Goal: Task Accomplishment & Management: Complete application form

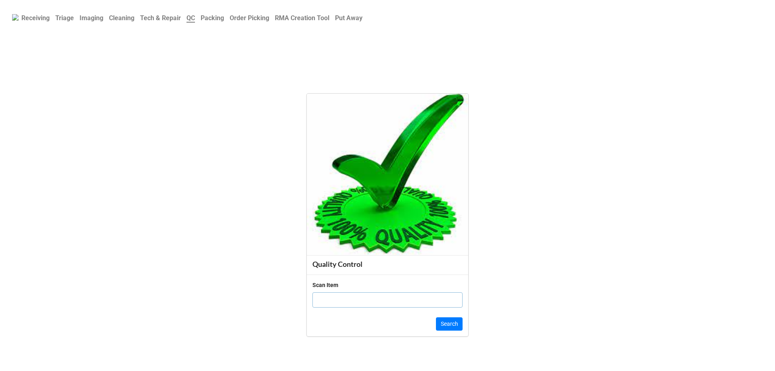
click at [340, 300] on input "text" at bounding box center [387, 299] width 150 height 15
type input "19863959"
click button "Search" at bounding box center [449, 324] width 27 height 14
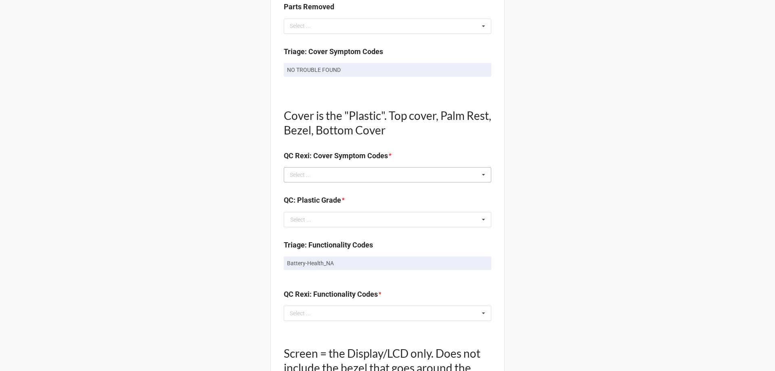
scroll to position [484, 0]
click at [380, 167] on div "Select ... No results found." at bounding box center [387, 174] width 207 height 15
type input "no t"
click at [311, 190] on span "NO TROUBLE FOUND" at bounding box center [318, 189] width 54 height 6
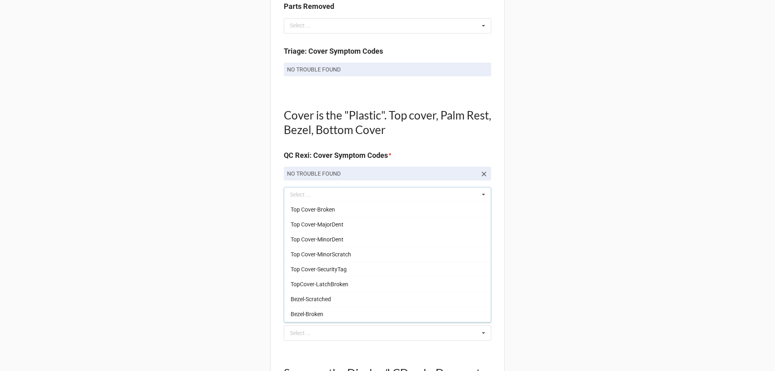
click at [510, 146] on div "Back Receiving Triage Imaging Cleaning Tech & Repair QC Packing Order Picking R…" at bounding box center [387, 215] width 775 height 1399
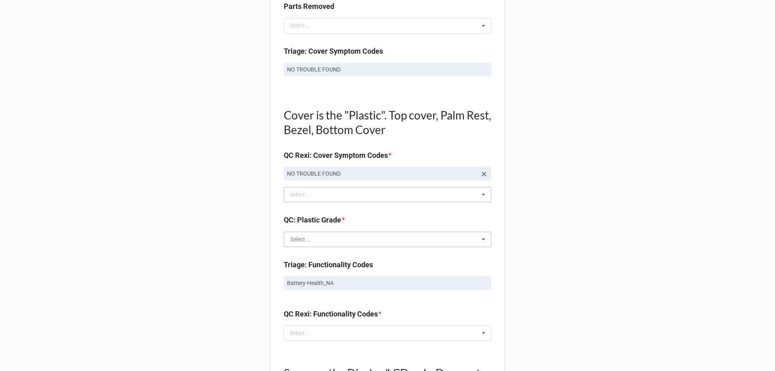
drag, startPoint x: 389, startPoint y: 240, endPoint x: 400, endPoint y: 240, distance: 10.5
click at [389, 240] on input "text" at bounding box center [388, 239] width 207 height 15
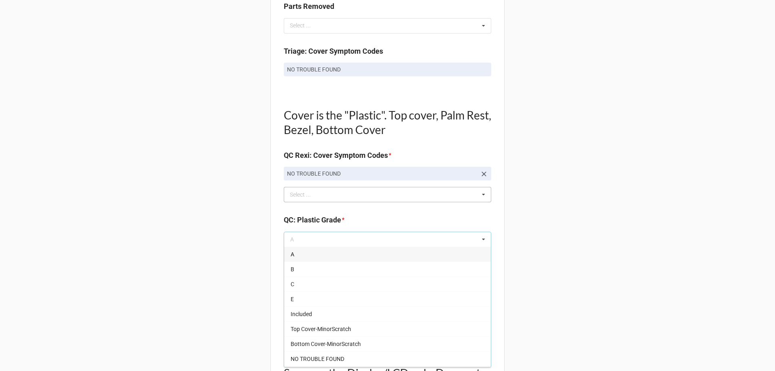
click at [397, 251] on div "A" at bounding box center [387, 254] width 207 height 15
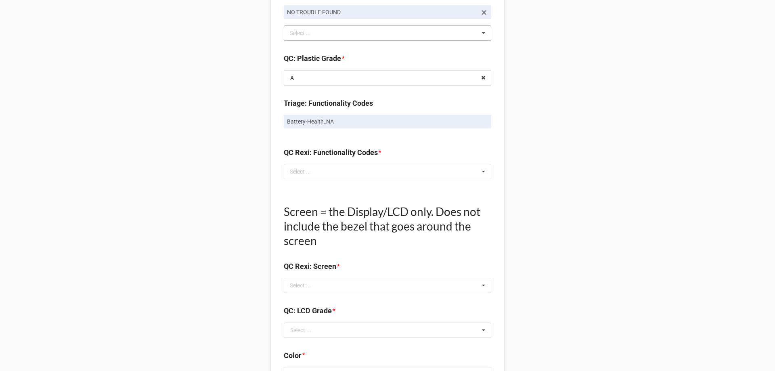
scroll to position [686, 0]
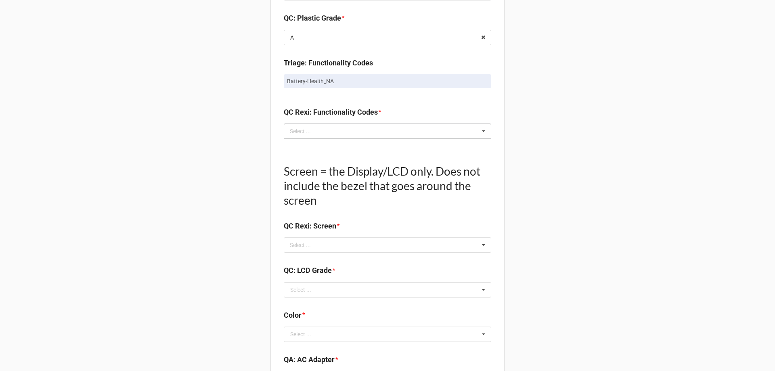
click at [479, 130] on icon at bounding box center [483, 131] width 12 height 15
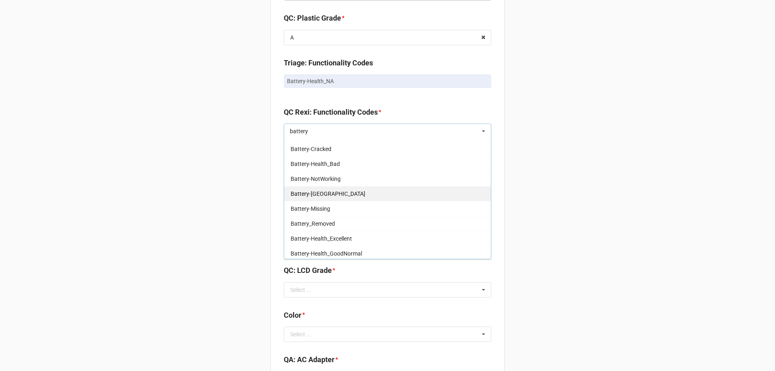
scroll to position [89, 0]
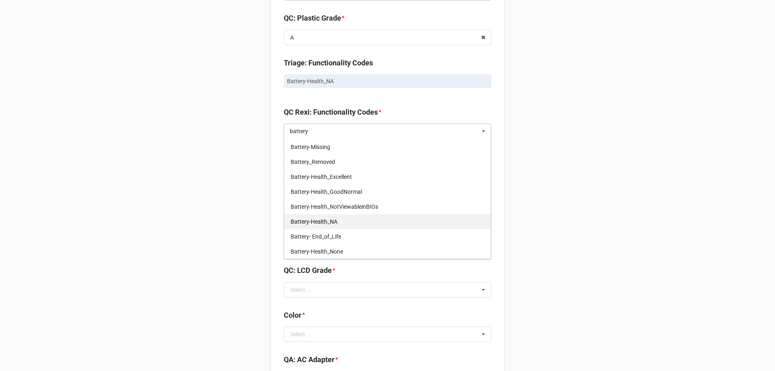
type input "battery"
click at [363, 226] on div "Battery-Health_NA" at bounding box center [387, 221] width 207 height 15
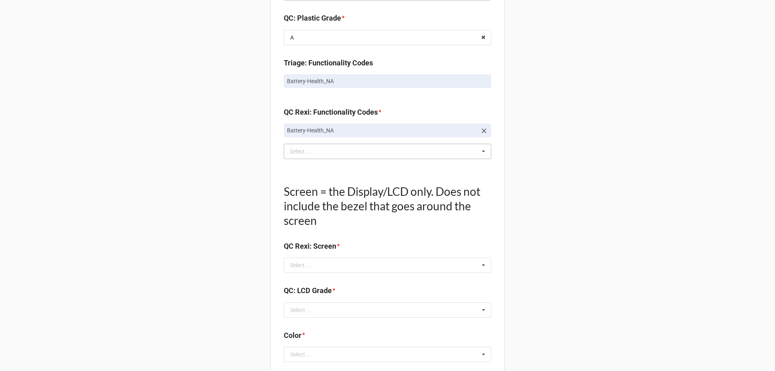
click at [529, 152] on div "Back Receiving Triage Imaging Cleaning Tech & Repair QC Packing Order Picking R…" at bounding box center [387, 23] width 775 height 1419
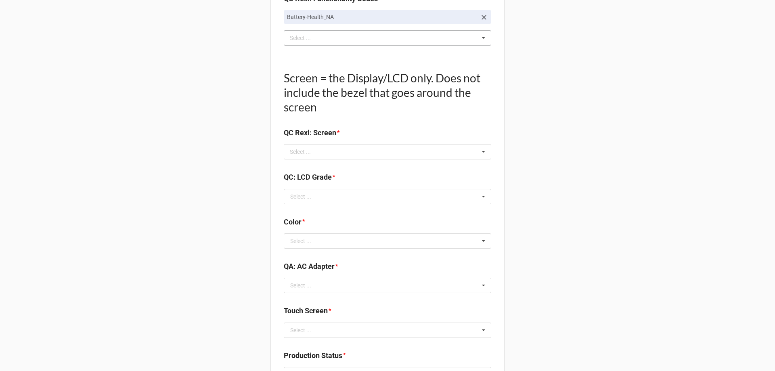
scroll to position [807, 0]
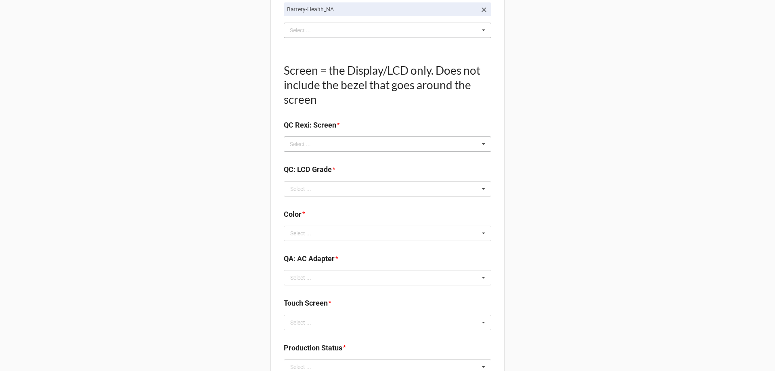
click at [486, 144] on icon at bounding box center [483, 144] width 12 height 15
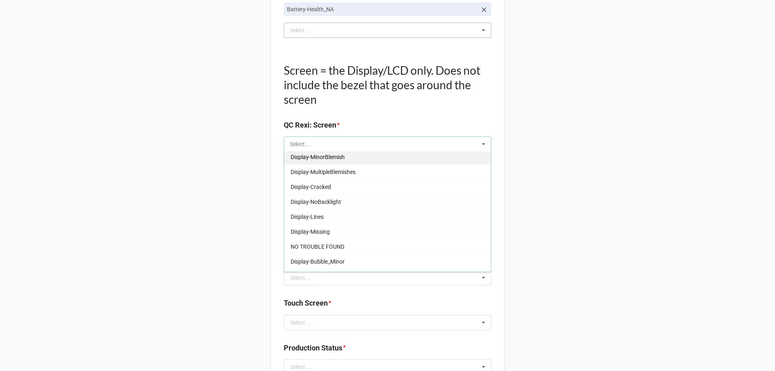
scroll to position [134, 0]
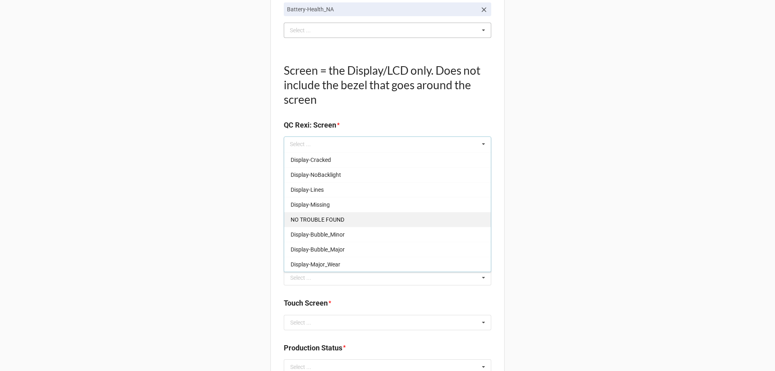
click at [407, 216] on div "NO TROUBLE FOUND" at bounding box center [387, 219] width 207 height 15
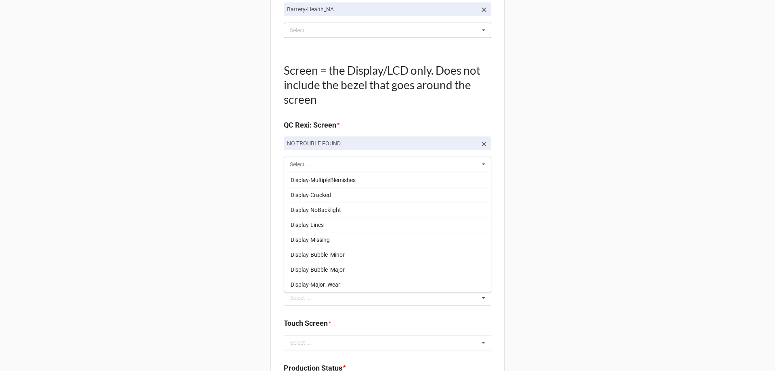
scroll to position [119, 0]
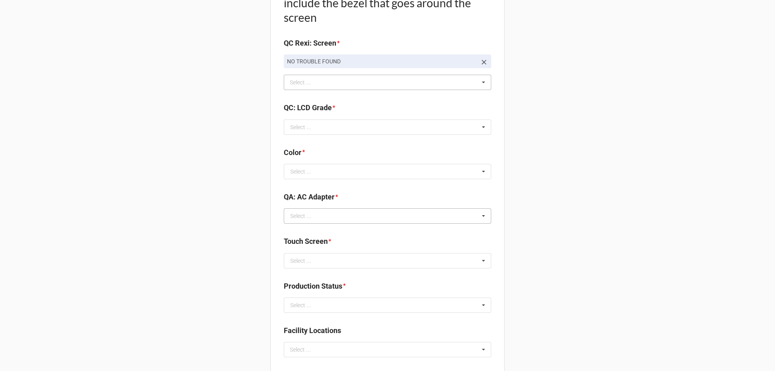
scroll to position [928, 0]
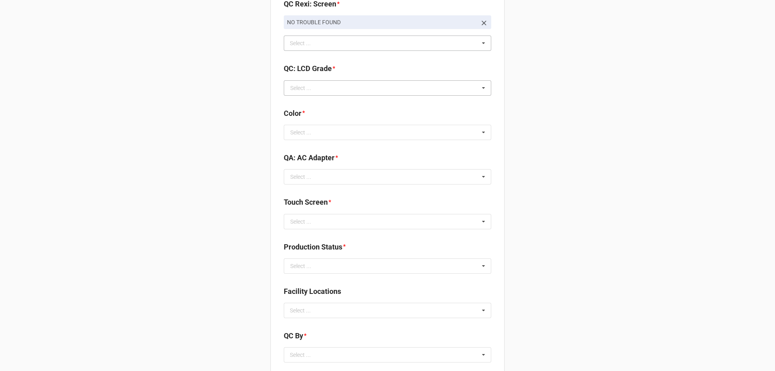
click at [477, 91] on icon at bounding box center [483, 88] width 12 height 15
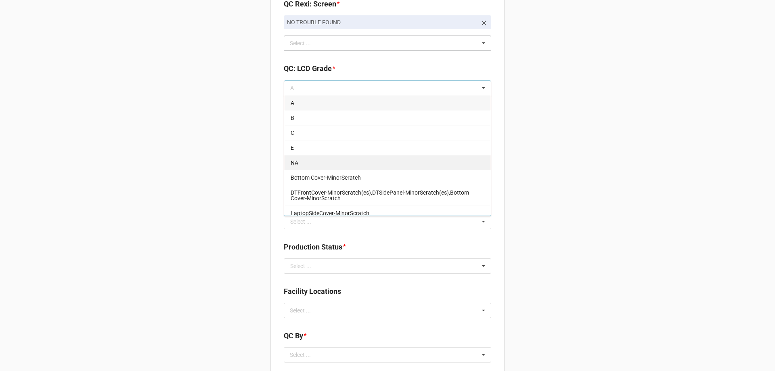
click at [358, 167] on div "NA" at bounding box center [387, 162] width 207 height 15
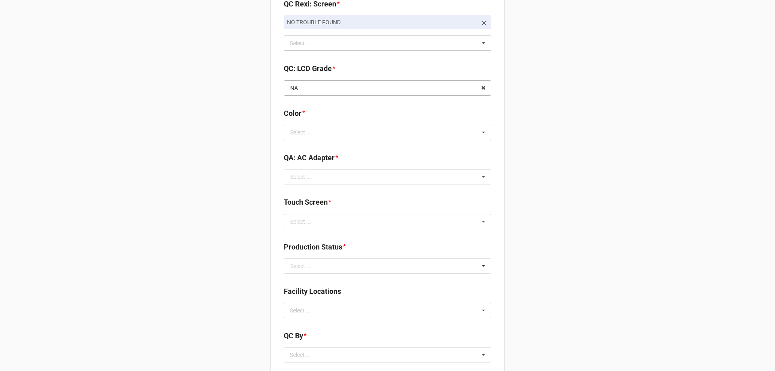
click at [444, 84] on input "text" at bounding box center [388, 88] width 207 height 15
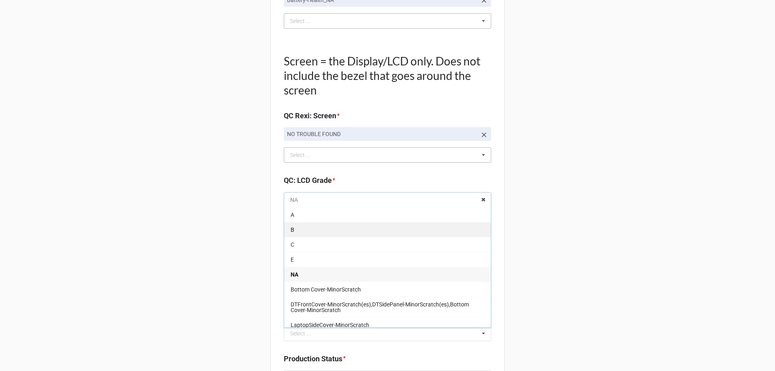
scroll to position [807, 0]
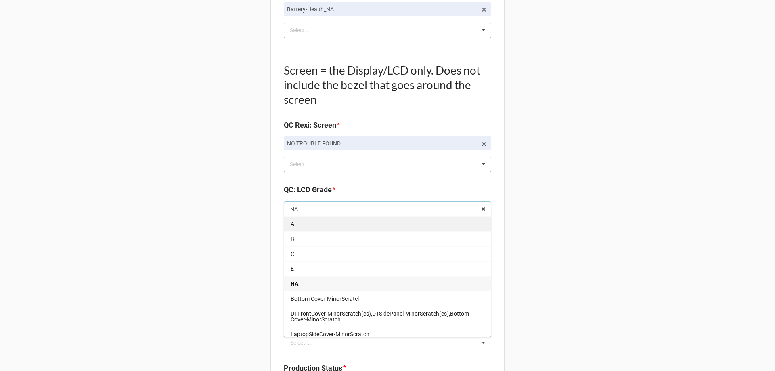
click at [364, 224] on div "A" at bounding box center [387, 223] width 207 height 15
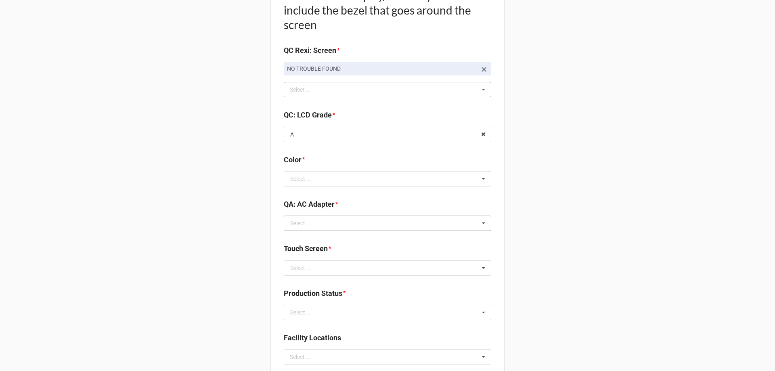
scroll to position [888, 0]
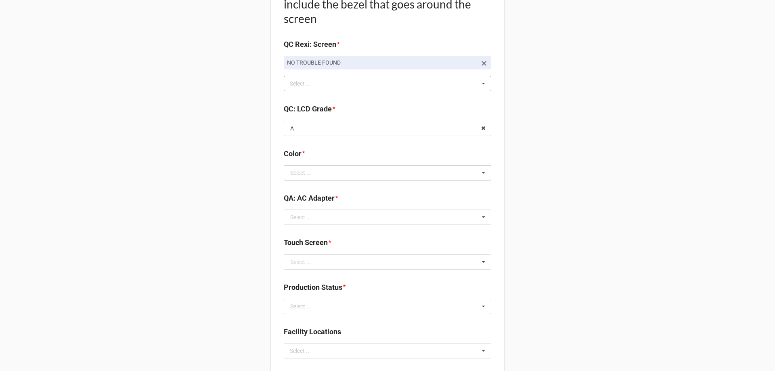
click at [481, 176] on icon at bounding box center [483, 172] width 12 height 15
click at [421, 190] on div "BLACK" at bounding box center [387, 187] width 207 height 15
click at [481, 220] on icon at bounding box center [483, 217] width 12 height 15
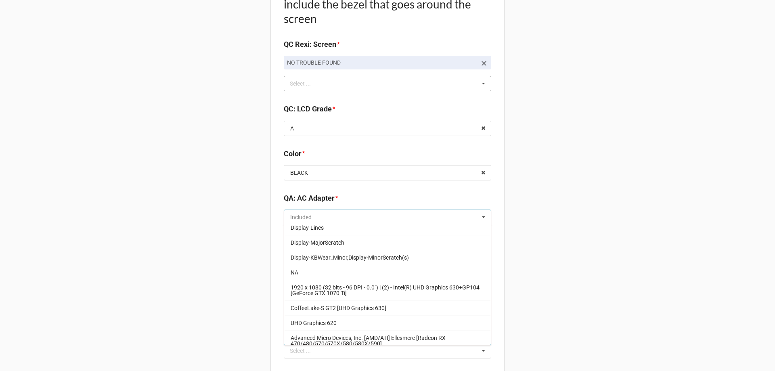
scroll to position [145, 0]
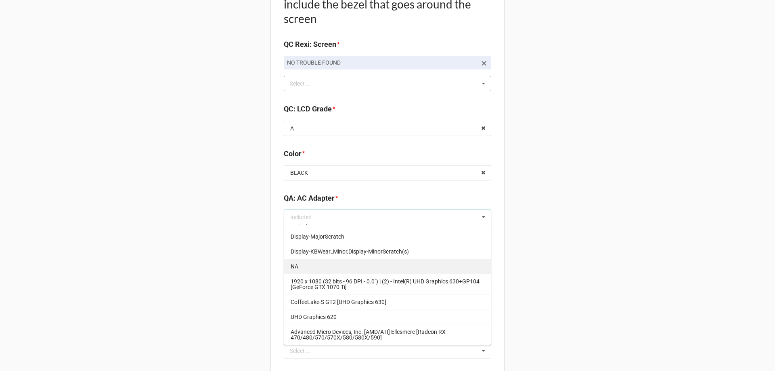
click at [365, 270] on div "NA" at bounding box center [387, 266] width 207 height 15
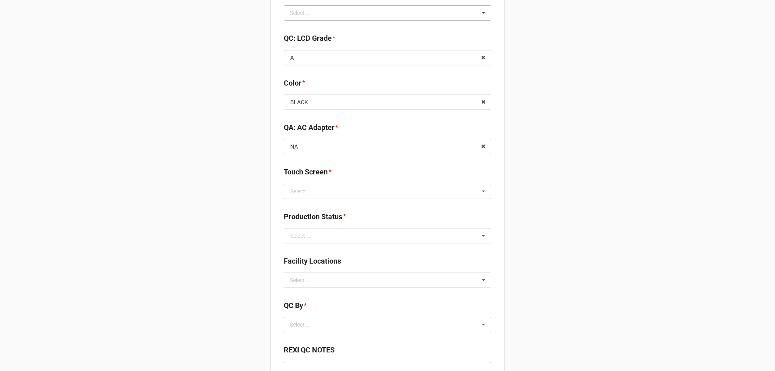
scroll to position [969, 0]
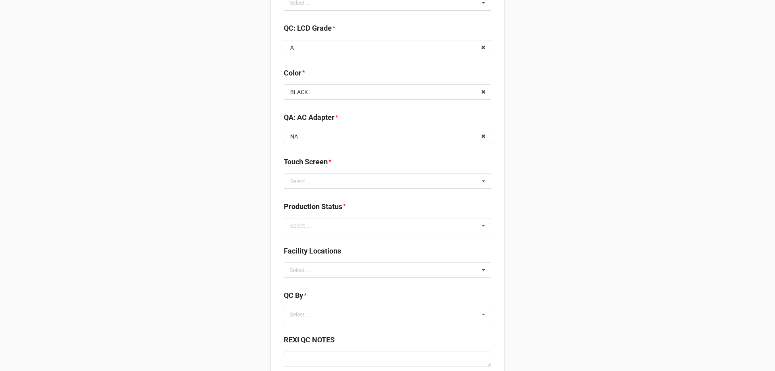
click at [484, 180] on icon at bounding box center [483, 181] width 12 height 15
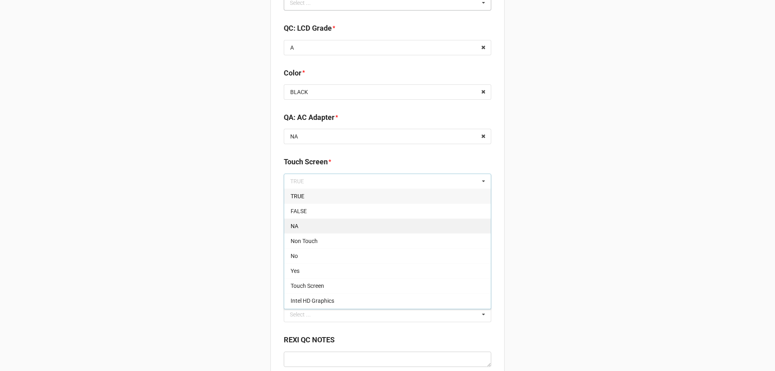
click at [337, 231] on div "NA" at bounding box center [387, 225] width 207 height 15
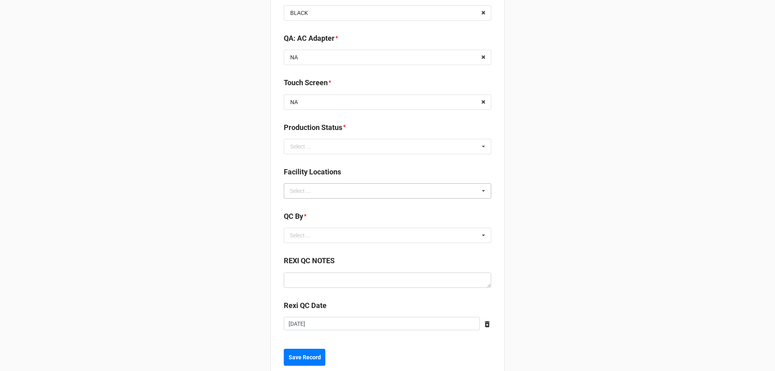
scroll to position [1049, 0]
click at [452, 142] on input "text" at bounding box center [388, 145] width 207 height 15
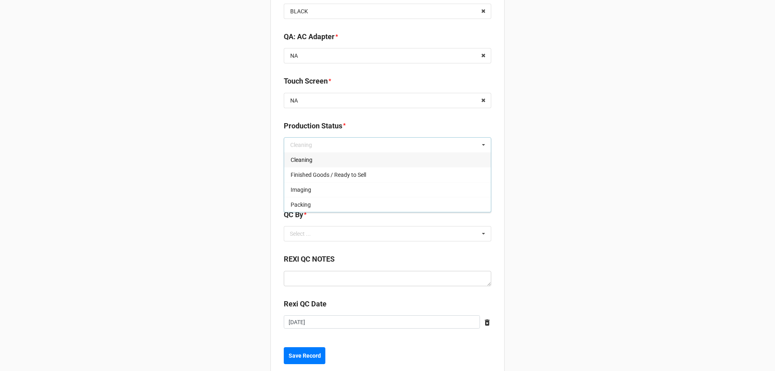
click at [328, 165] on div "Cleaning" at bounding box center [387, 159] width 207 height 15
click at [477, 238] on icon at bounding box center [483, 233] width 12 height 15
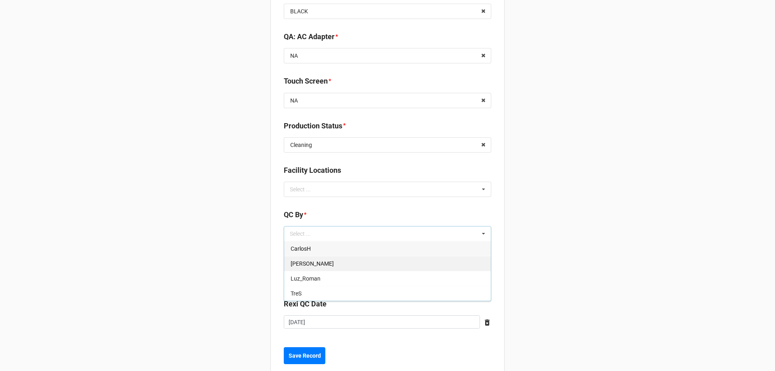
click at [339, 266] on div "[PERSON_NAME]" at bounding box center [387, 263] width 207 height 15
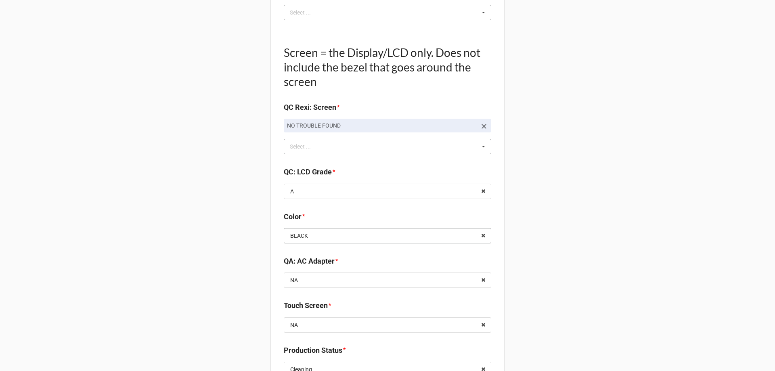
scroll to position [806, 0]
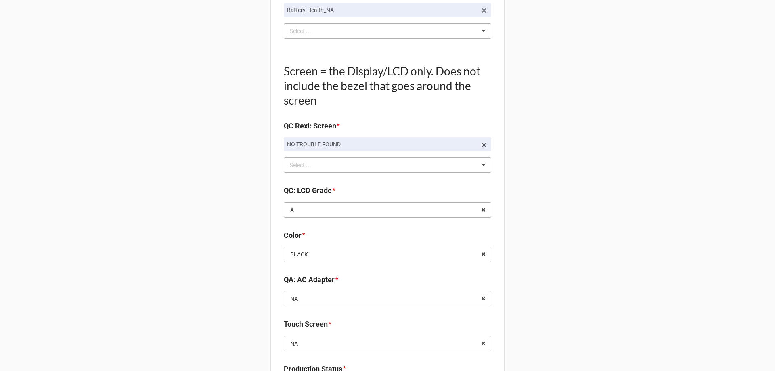
click at [458, 211] on input "text" at bounding box center [388, 210] width 207 height 15
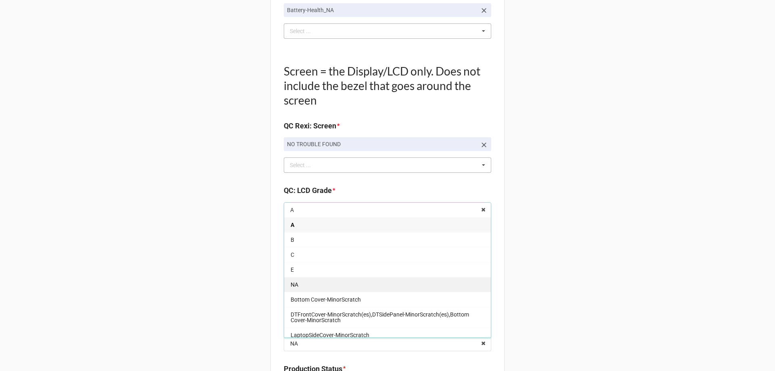
click at [403, 287] on div "NA" at bounding box center [387, 284] width 207 height 15
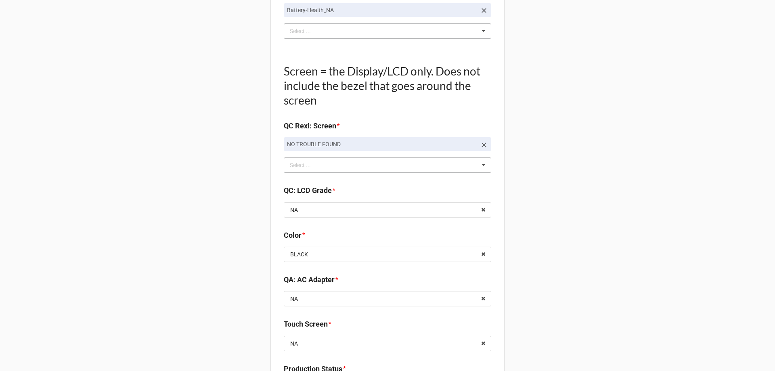
scroll to position [766, 0]
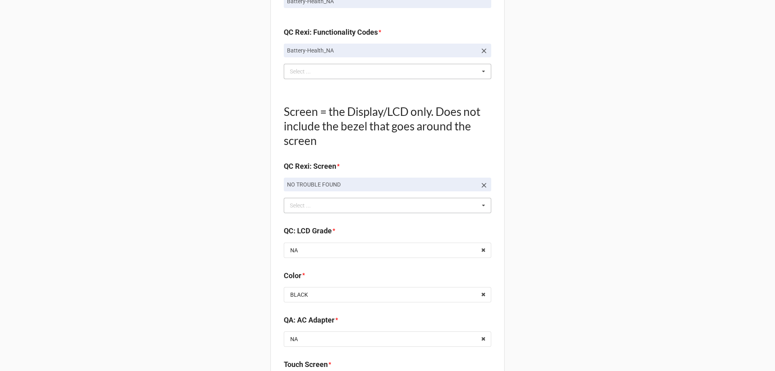
click at [481, 183] on icon at bounding box center [484, 185] width 8 height 8
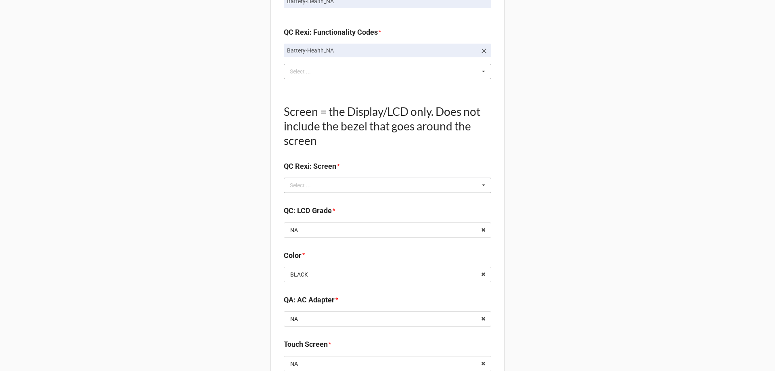
click at [480, 184] on icon at bounding box center [483, 185] width 12 height 15
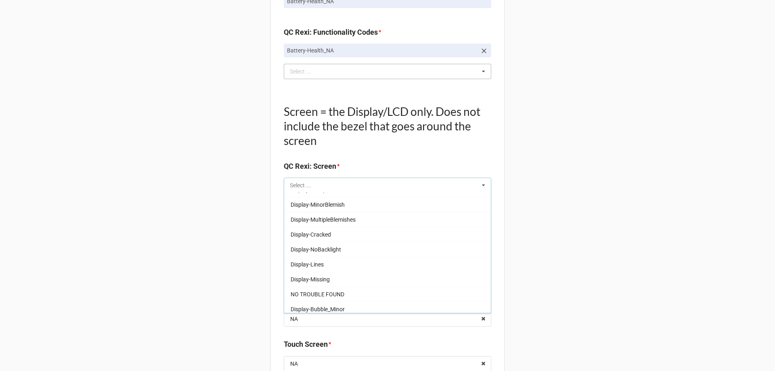
scroll to position [134, 0]
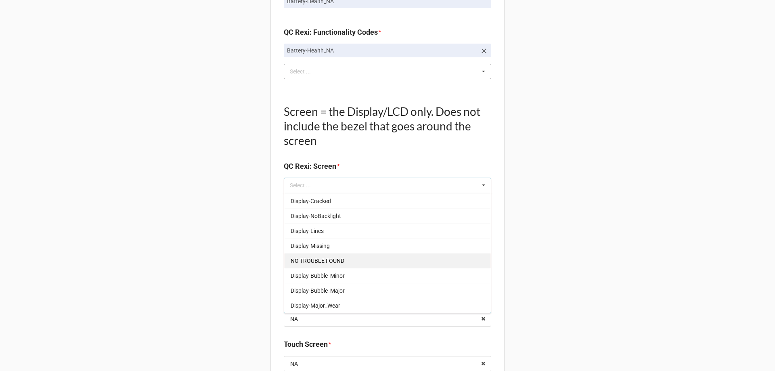
click at [346, 254] on div "NO TROUBLE FOUND" at bounding box center [387, 260] width 207 height 15
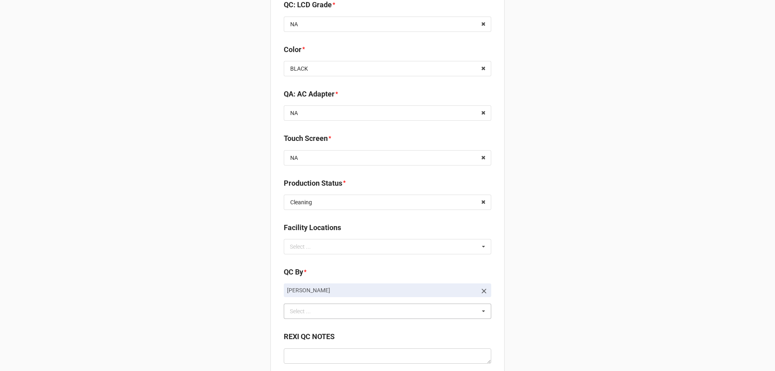
scroll to position [1089, 0]
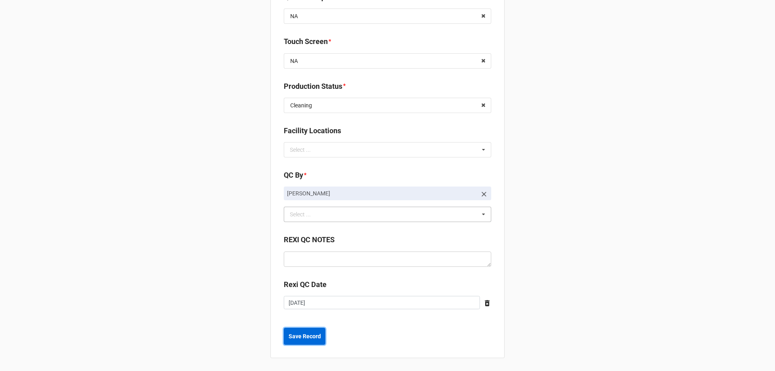
click at [315, 340] on b "Save Record" at bounding box center [305, 336] width 32 height 8
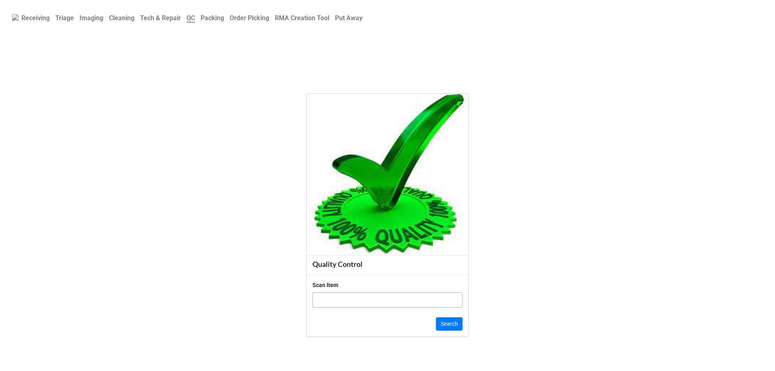
click at [345, 304] on input "text" at bounding box center [387, 299] width 150 height 15
type input "19863955"
click button "Search" at bounding box center [449, 324] width 27 height 14
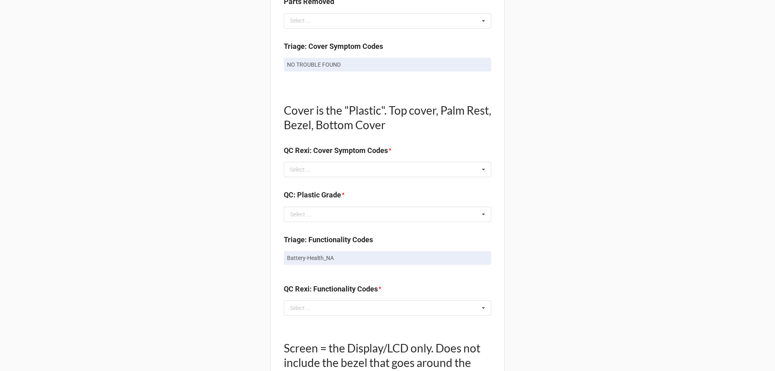
scroll to position [484, 0]
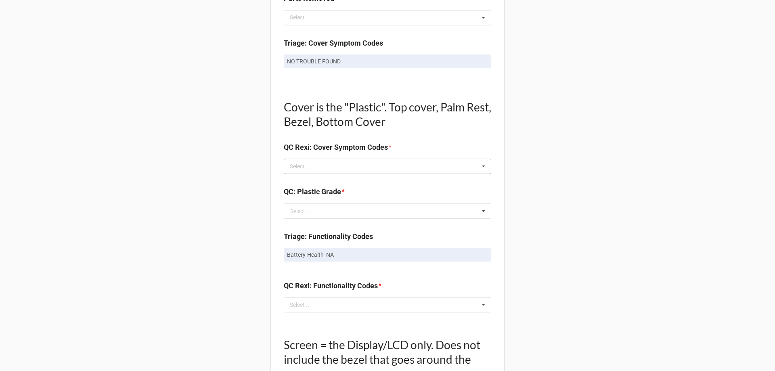
click at [480, 168] on icon at bounding box center [483, 166] width 12 height 15
type input "no"
click at [386, 182] on div "NO TROUBLE FOUND" at bounding box center [387, 181] width 207 height 15
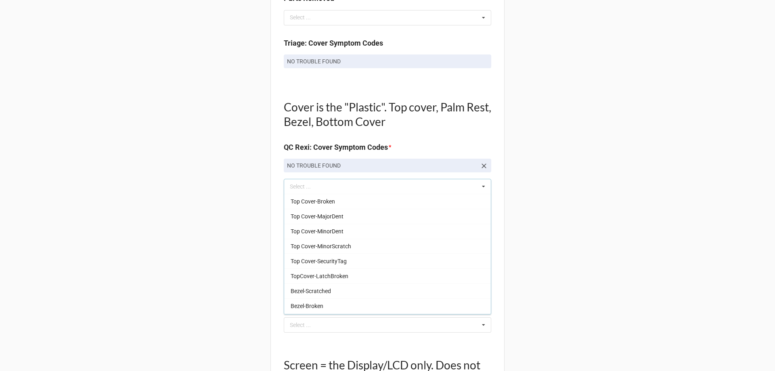
click at [532, 147] on div "Back Receiving Triage Imaging Cleaning Tech & Repair QC Packing Order Picking R…" at bounding box center [387, 211] width 775 height 1391
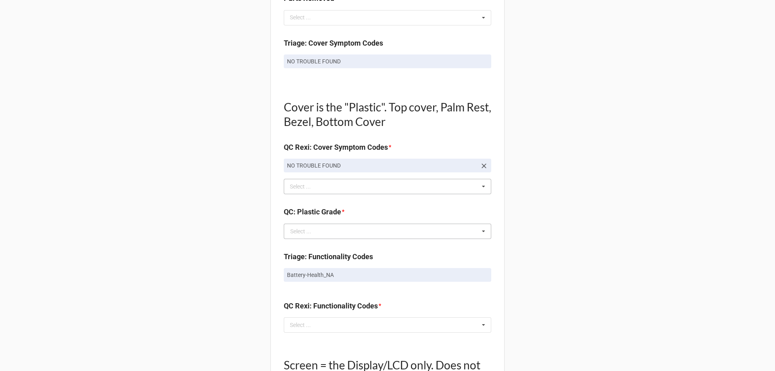
click at [483, 232] on icon at bounding box center [483, 231] width 12 height 15
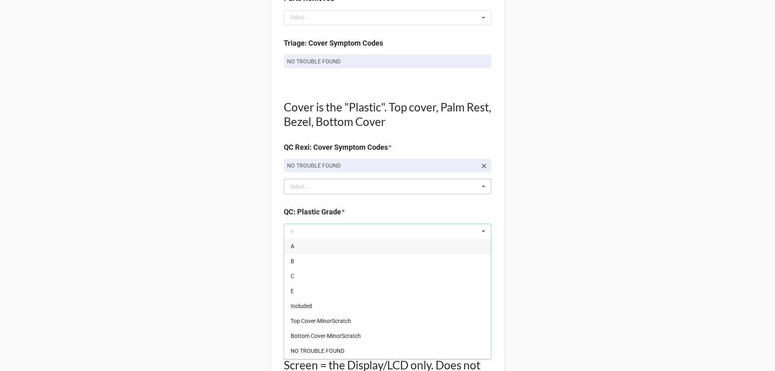
click at [375, 245] on div "A" at bounding box center [387, 245] width 207 height 15
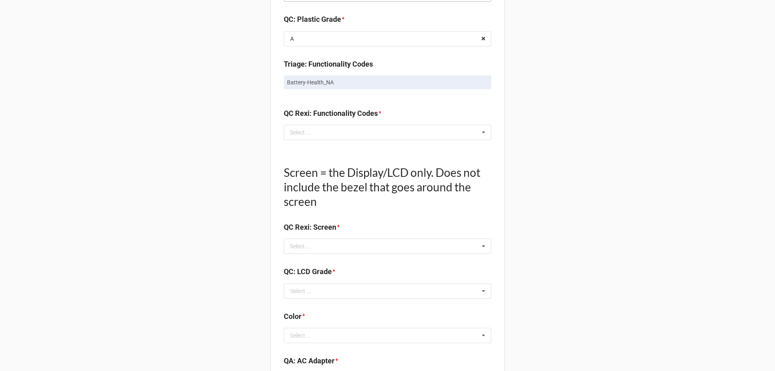
scroll to position [726, 0]
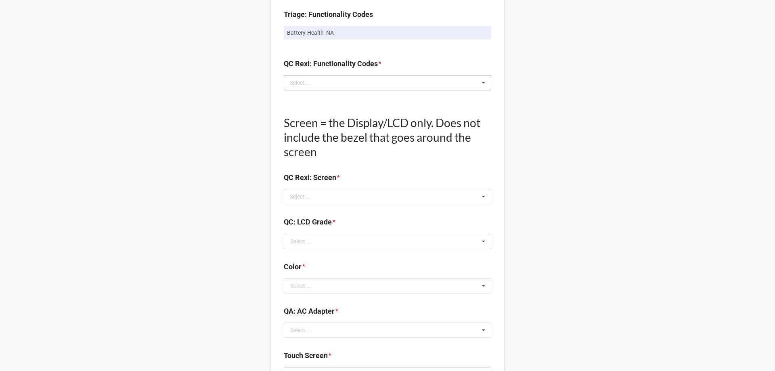
click at [478, 82] on icon at bounding box center [483, 82] width 12 height 15
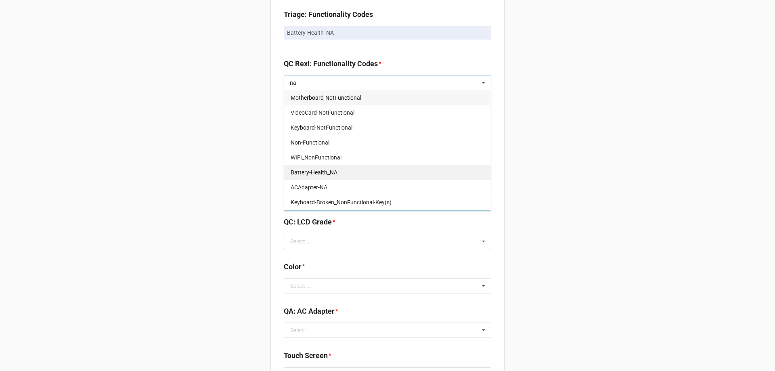
type input "na"
click at [376, 176] on div "Battery-Health_NA" at bounding box center [387, 172] width 207 height 15
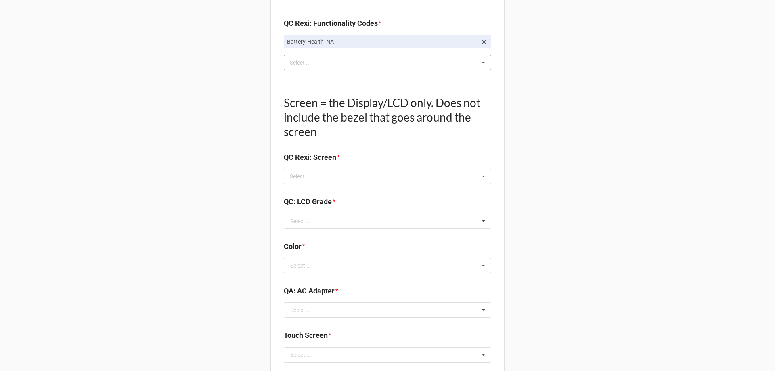
scroll to position [807, 0]
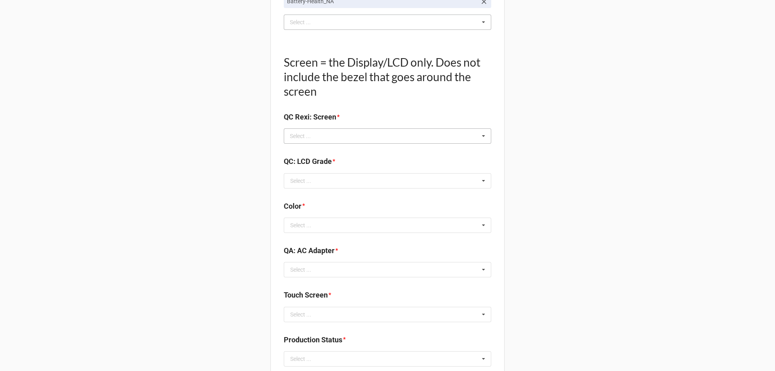
click at [477, 138] on icon at bounding box center [483, 136] width 12 height 15
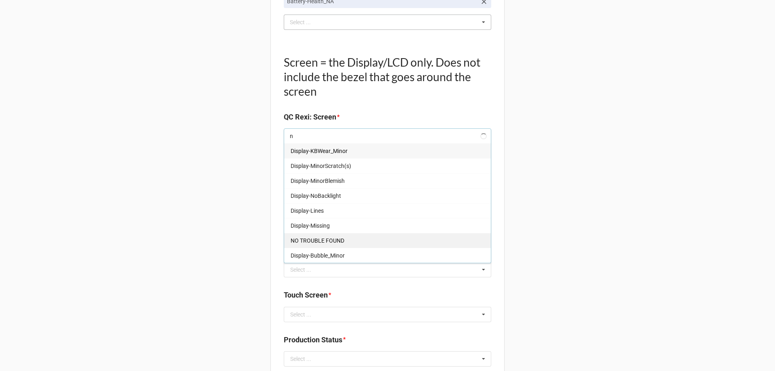
type input "n"
click at [405, 243] on div "NO TROUBLE FOUND" at bounding box center [387, 240] width 207 height 15
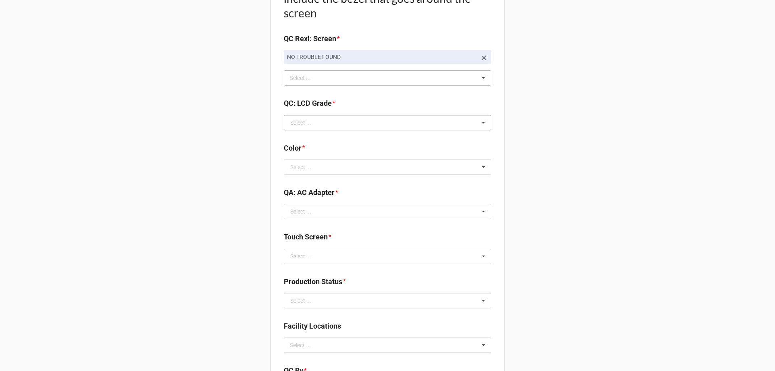
scroll to position [888, 0]
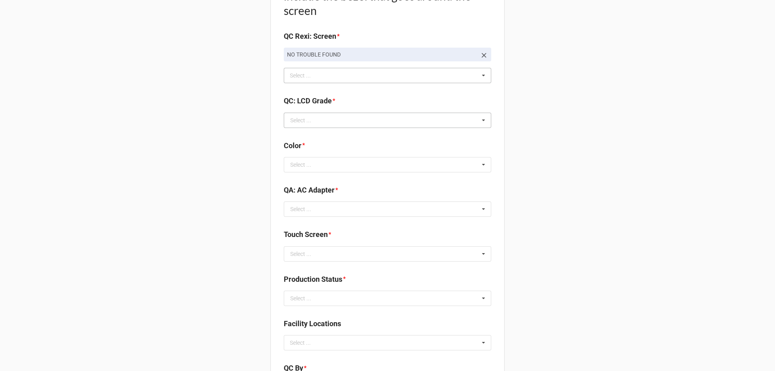
click at [477, 124] on icon at bounding box center [483, 120] width 12 height 15
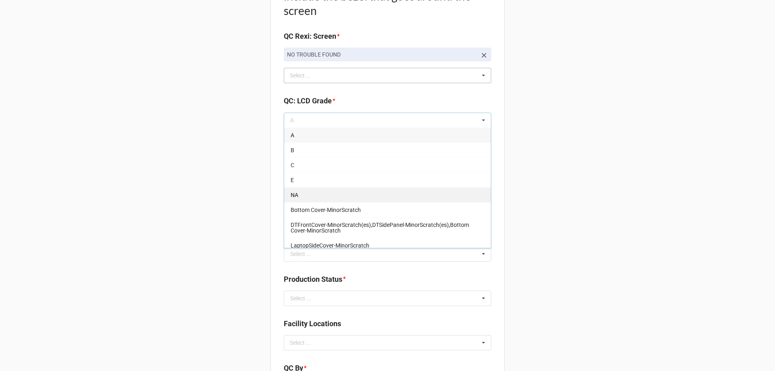
click at [368, 196] on div "NA" at bounding box center [387, 194] width 207 height 15
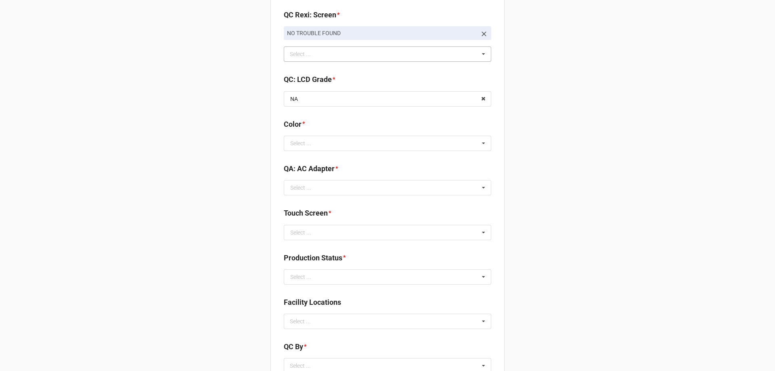
scroll to position [928, 0]
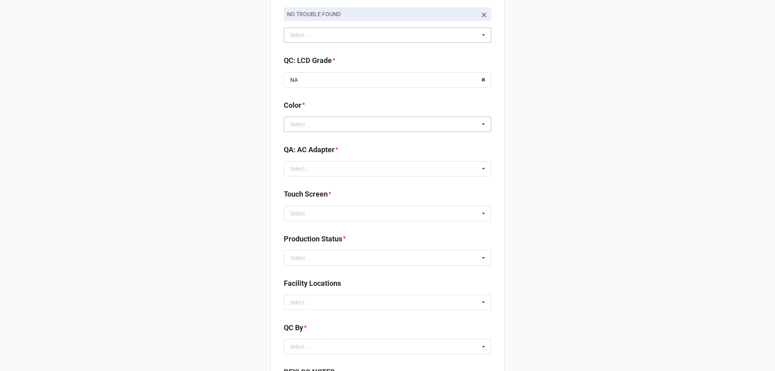
click at [482, 124] on icon at bounding box center [483, 124] width 12 height 15
click at [367, 138] on div "BLACK" at bounding box center [387, 139] width 207 height 15
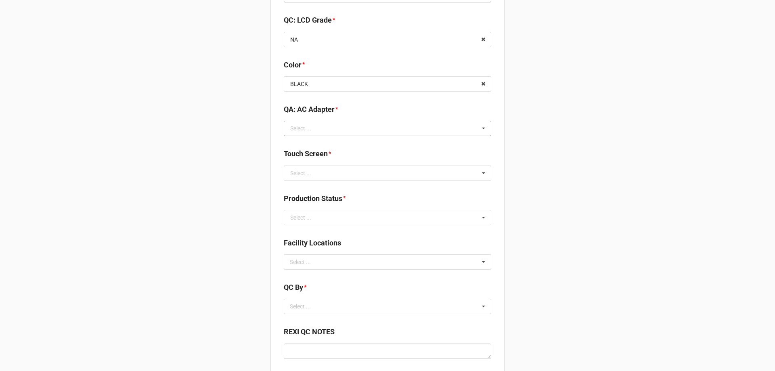
click at [482, 128] on icon at bounding box center [483, 128] width 12 height 15
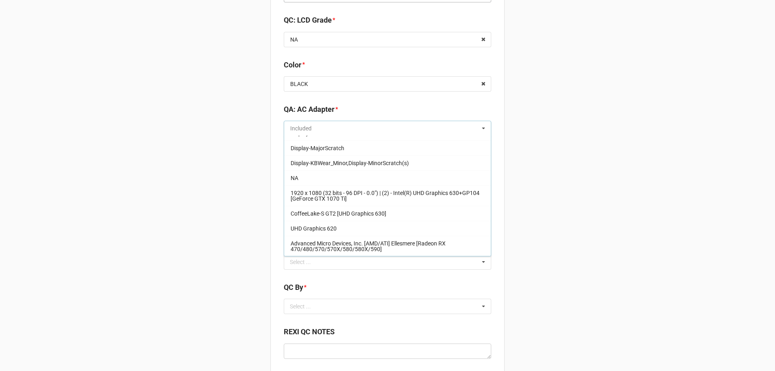
scroll to position [145, 0]
click at [345, 174] on div "NA" at bounding box center [387, 177] width 207 height 15
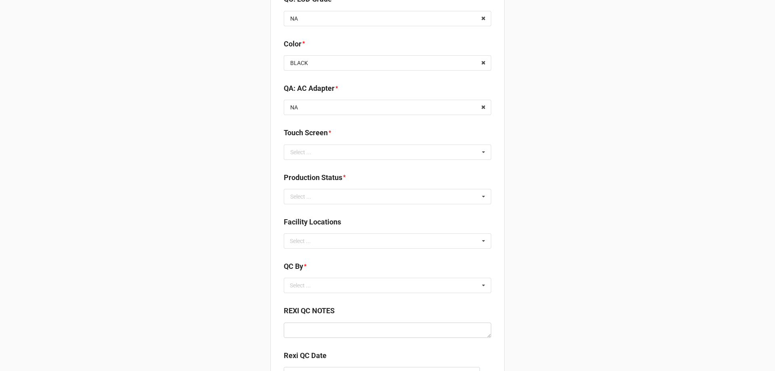
scroll to position [1009, 0]
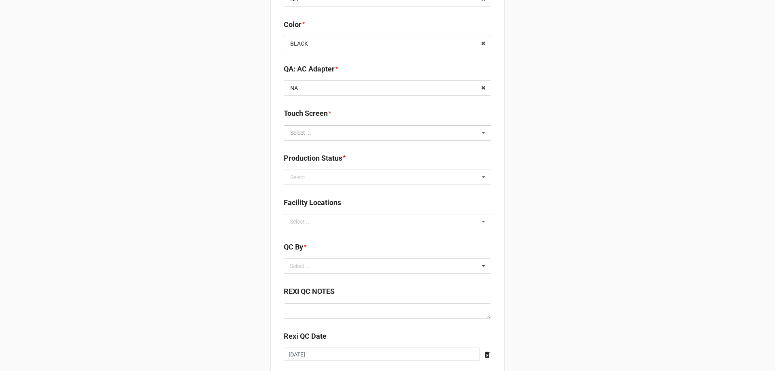
click at [471, 134] on input "text" at bounding box center [388, 133] width 207 height 15
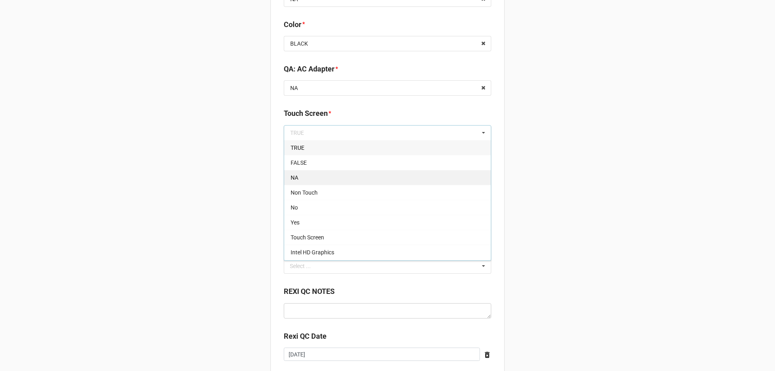
click at [381, 172] on div "NA" at bounding box center [387, 177] width 207 height 15
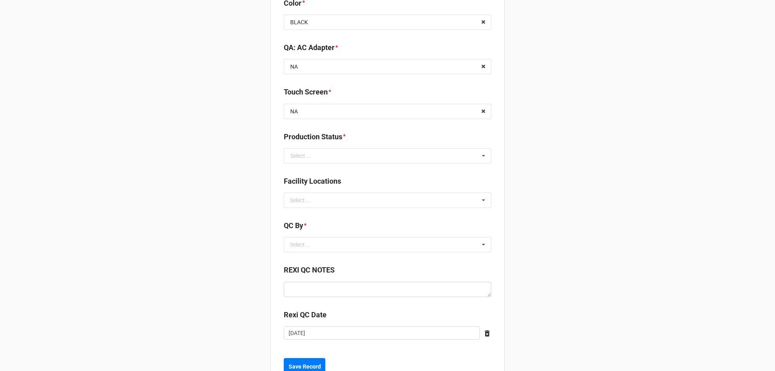
scroll to position [1049, 0]
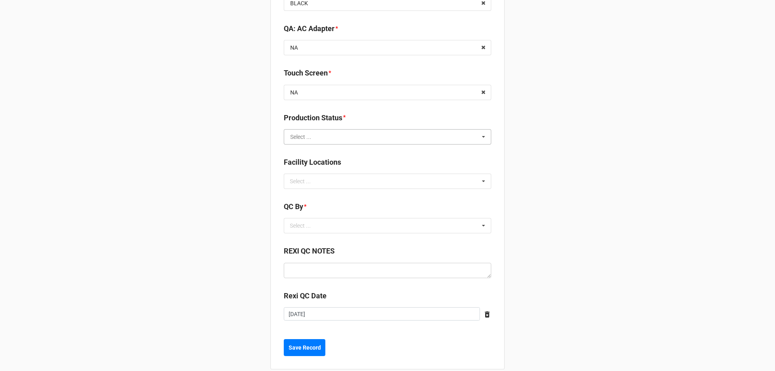
click at [441, 135] on input "text" at bounding box center [388, 137] width 207 height 15
click at [356, 155] on div "Cleaning" at bounding box center [387, 151] width 207 height 15
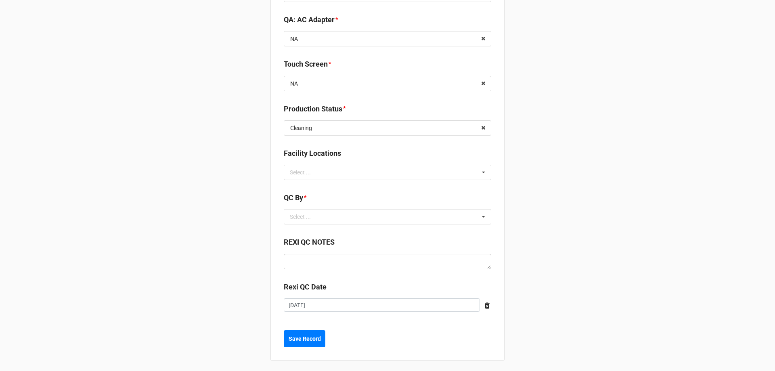
scroll to position [1061, 0]
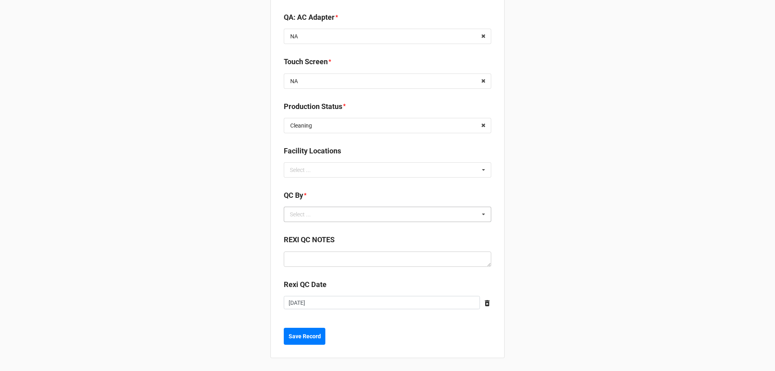
click at [471, 214] on div "Select ... No results found." at bounding box center [387, 214] width 207 height 15
click at [349, 243] on div "[PERSON_NAME]" at bounding box center [387, 243] width 207 height 15
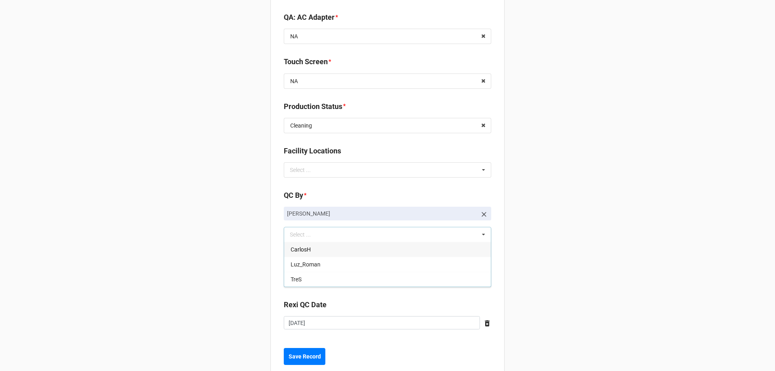
click at [469, 166] on div "Select ... No results found." at bounding box center [387, 169] width 207 height 15
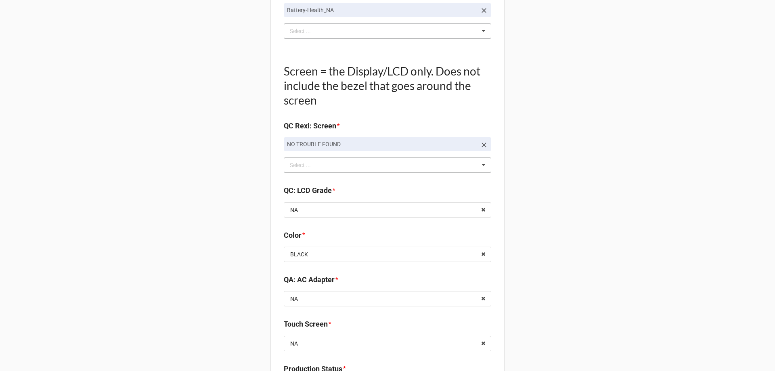
scroll to position [1081, 0]
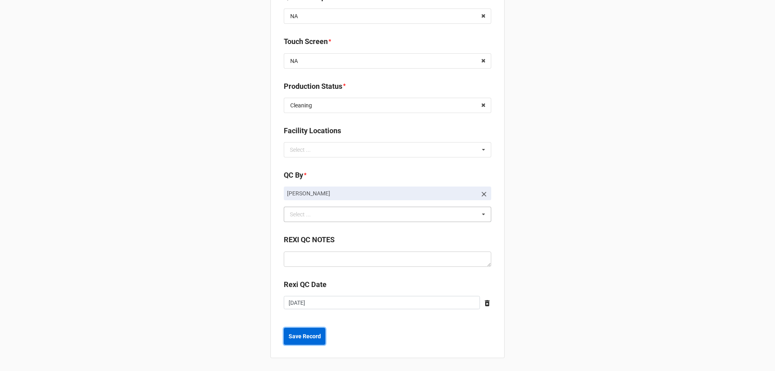
click at [317, 342] on button "Save Record" at bounding box center [305, 336] width 42 height 17
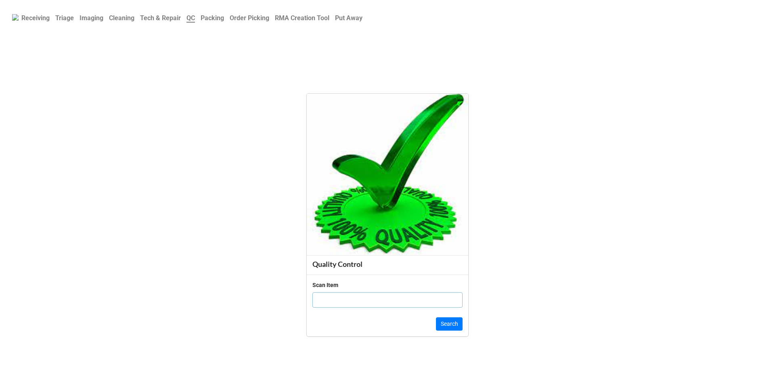
click at [415, 301] on input "text" at bounding box center [387, 299] width 150 height 15
click button "Search" at bounding box center [449, 324] width 27 height 14
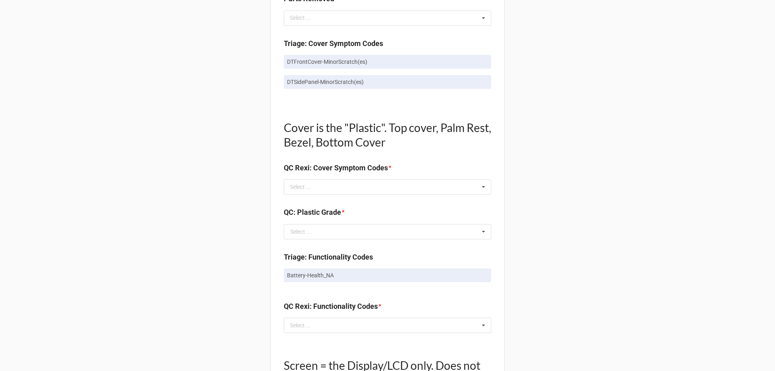
scroll to position [484, 0]
click at [482, 188] on icon at bounding box center [483, 186] width 12 height 15
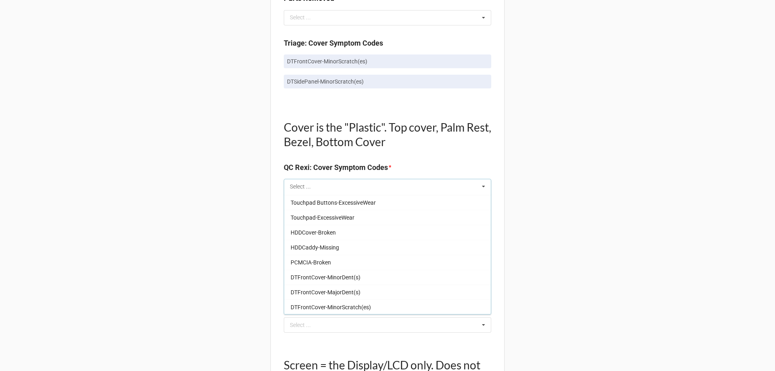
scroll to position [363, 0]
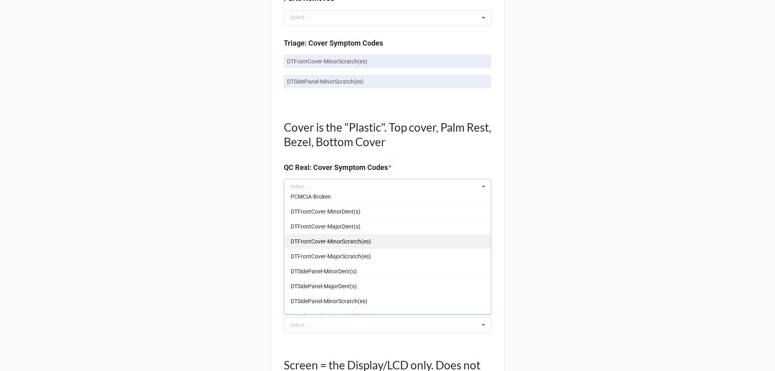
click at [374, 241] on div "DTFrontCover-MinorScratch(es)" at bounding box center [387, 241] width 207 height 15
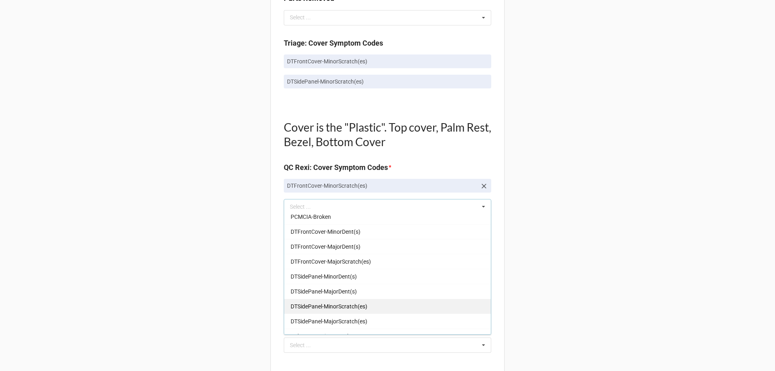
click at [372, 309] on div "DTSidePanel-MinorScratch(es)" at bounding box center [387, 306] width 207 height 15
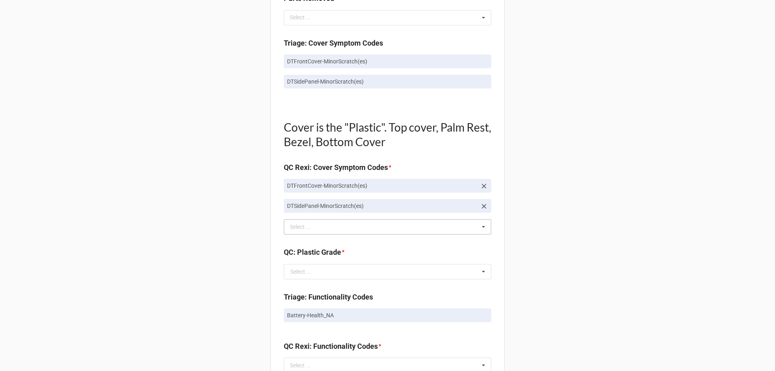
click at [604, 186] on div "Back Receiving Triage Imaging Cleaning Tech & Repair QC Packing Order Picking R…" at bounding box center [387, 231] width 775 height 1431
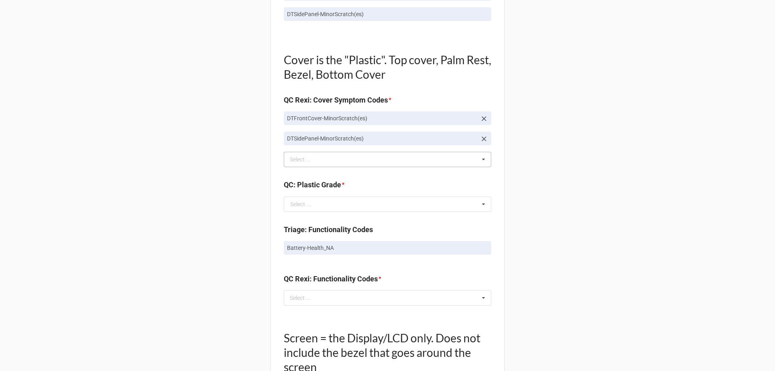
scroll to position [565, 0]
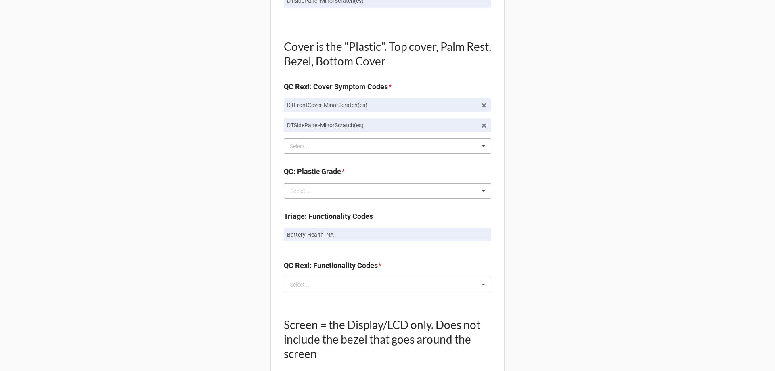
click at [479, 188] on icon at bounding box center [483, 191] width 12 height 15
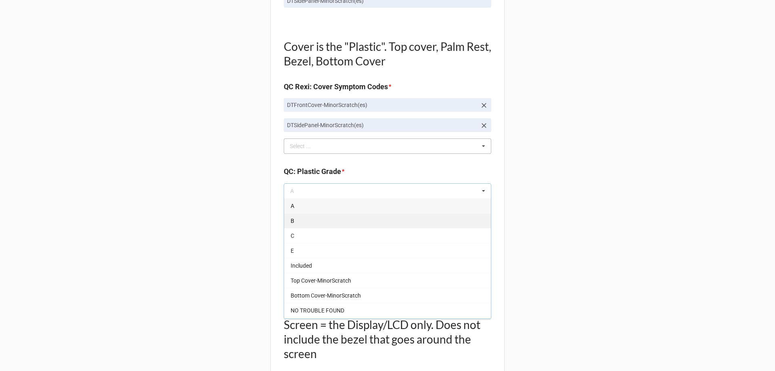
click at [419, 226] on div "B" at bounding box center [387, 220] width 207 height 15
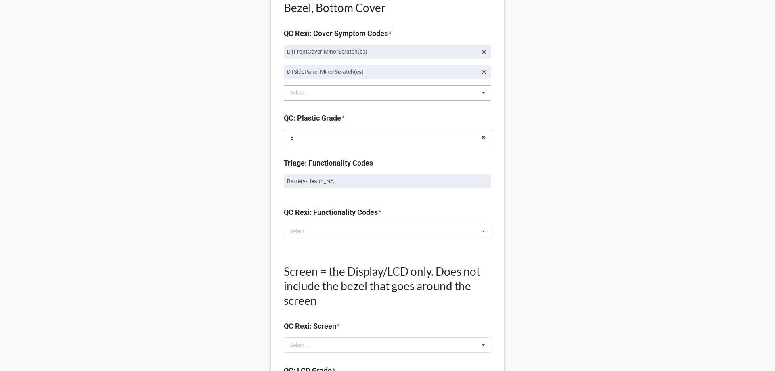
scroll to position [646, 0]
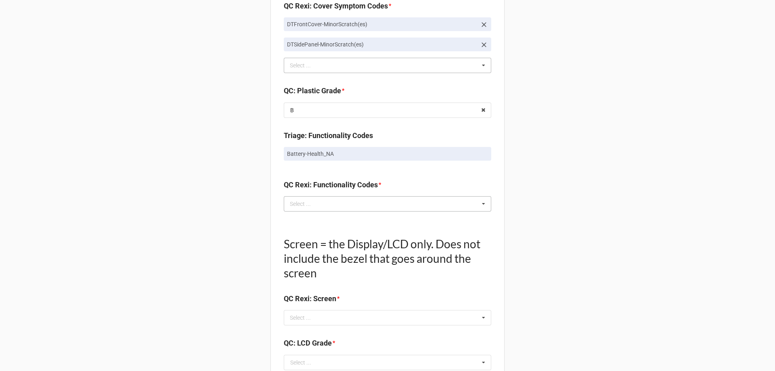
click at [378, 204] on div "Select ... No results found." at bounding box center [387, 203] width 207 height 15
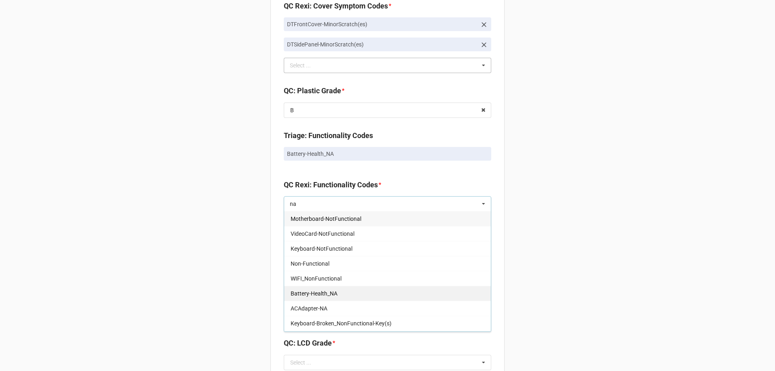
type input "na"
click at [371, 296] on div "Battery-Health_NA" at bounding box center [387, 293] width 207 height 15
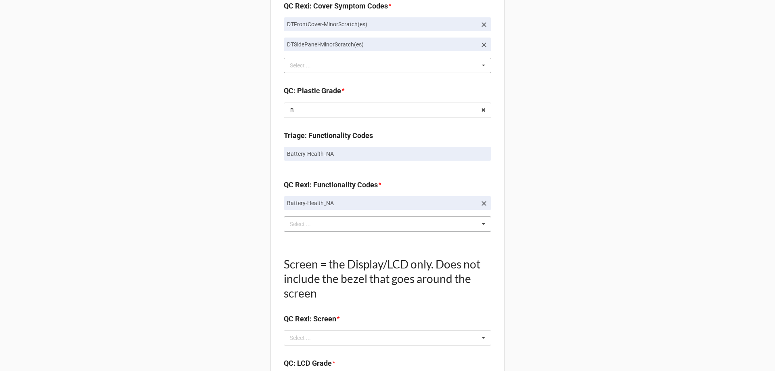
click at [582, 183] on div "Back Receiving Triage Imaging Cleaning Tech & Repair QC Packing Order Picking R…" at bounding box center [387, 80] width 775 height 1452
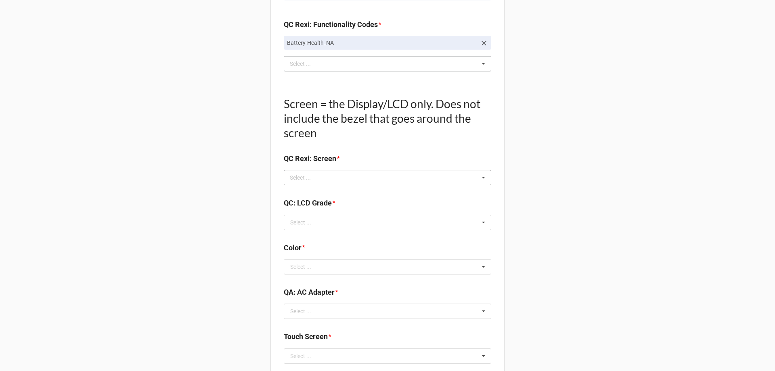
scroll to position [807, 0]
click at [483, 176] on icon at bounding box center [483, 176] width 12 height 15
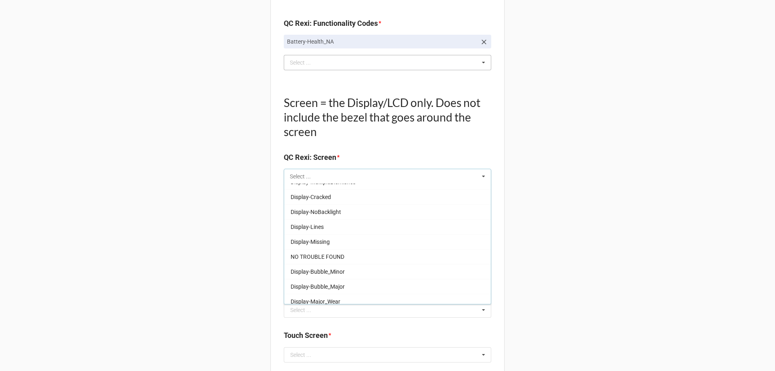
scroll to position [134, 0]
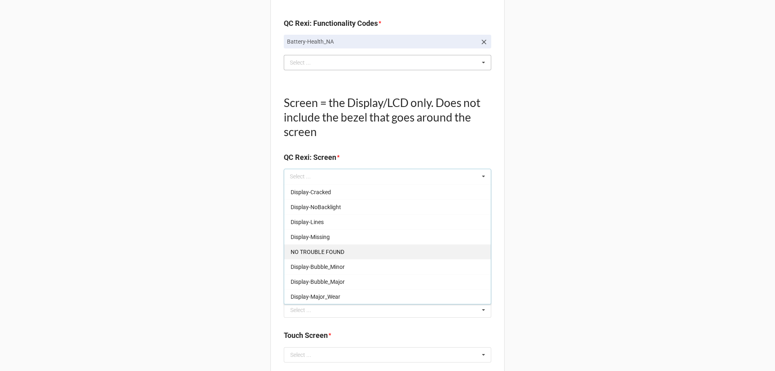
click at [369, 253] on div "NO TROUBLE FOUND" at bounding box center [387, 251] width 207 height 15
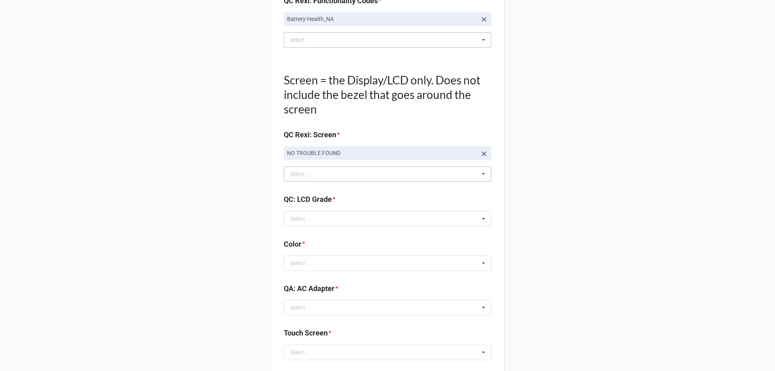
scroll to position [888, 0]
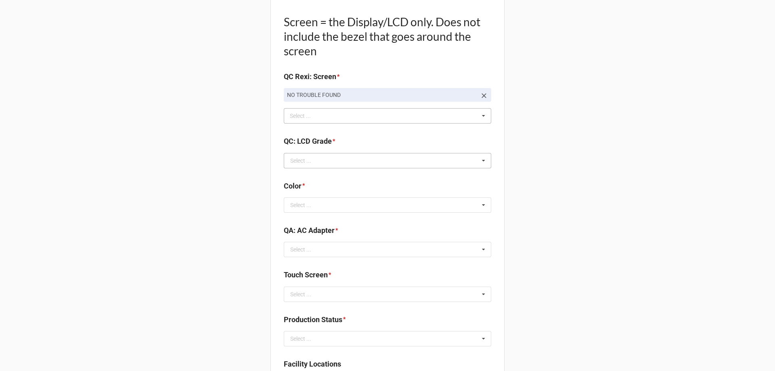
click at [479, 161] on icon at bounding box center [483, 160] width 12 height 15
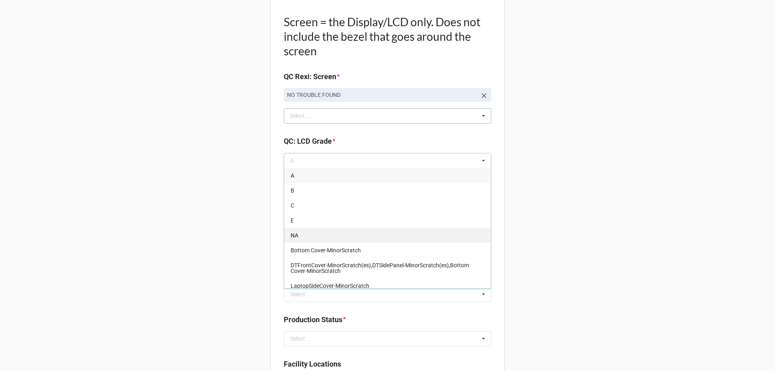
click at [364, 231] on div "NA" at bounding box center [387, 235] width 207 height 15
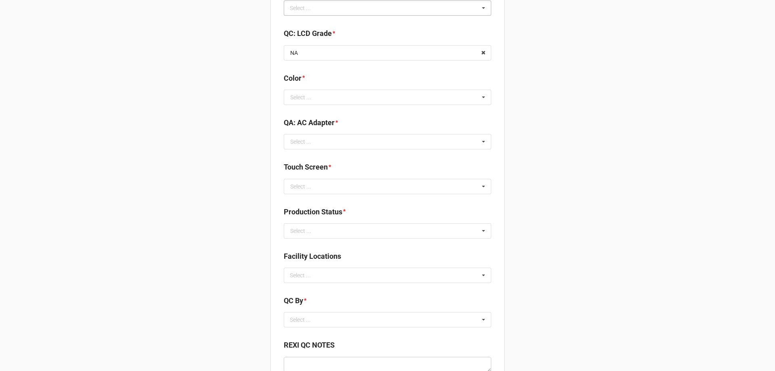
scroll to position [1009, 0]
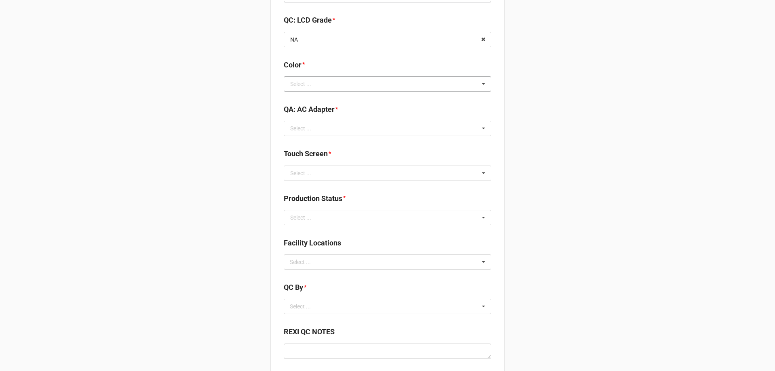
click at [477, 79] on icon at bounding box center [483, 84] width 12 height 15
click at [375, 100] on div "BLACK" at bounding box center [387, 98] width 207 height 15
click at [485, 128] on icon at bounding box center [483, 128] width 12 height 15
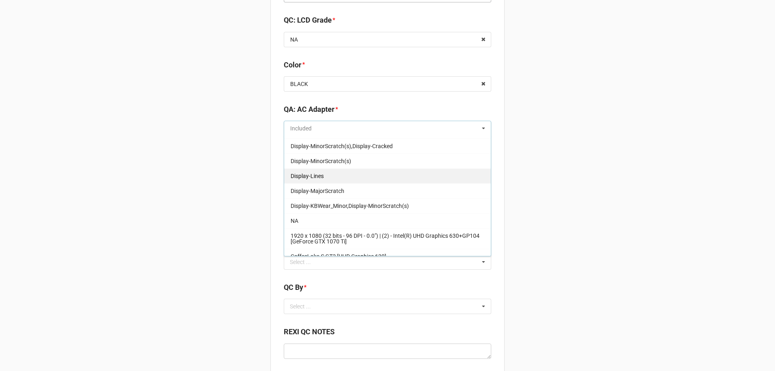
scroll to position [121, 0]
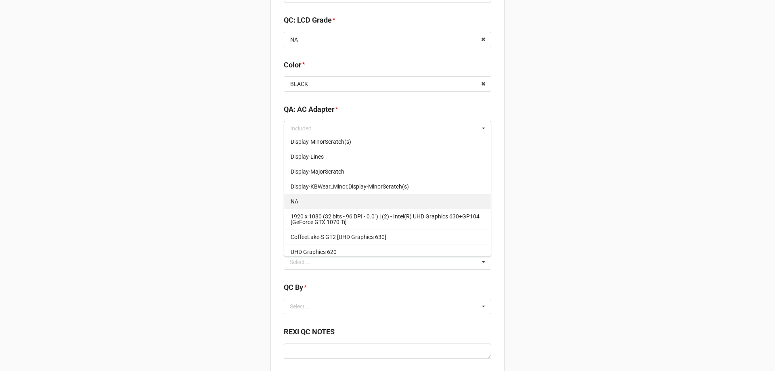
click at [372, 198] on div "NA" at bounding box center [387, 201] width 207 height 15
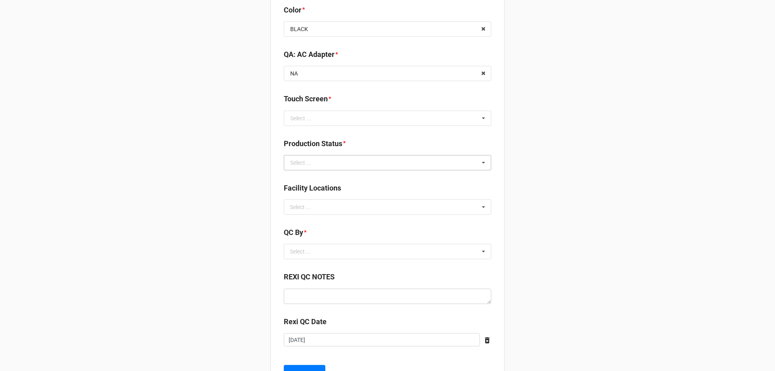
scroll to position [1090, 0]
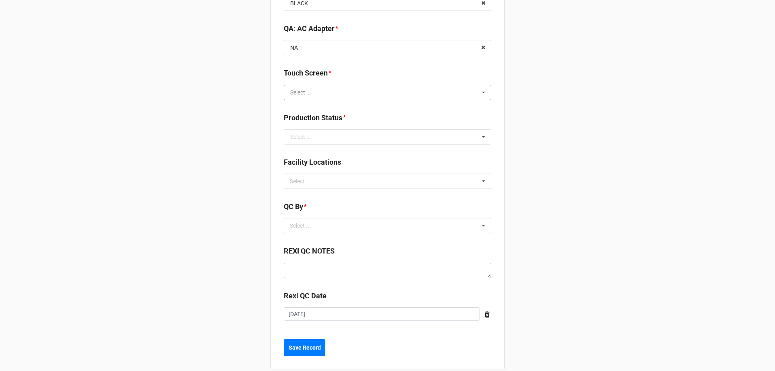
click at [470, 94] on input "text" at bounding box center [388, 92] width 207 height 15
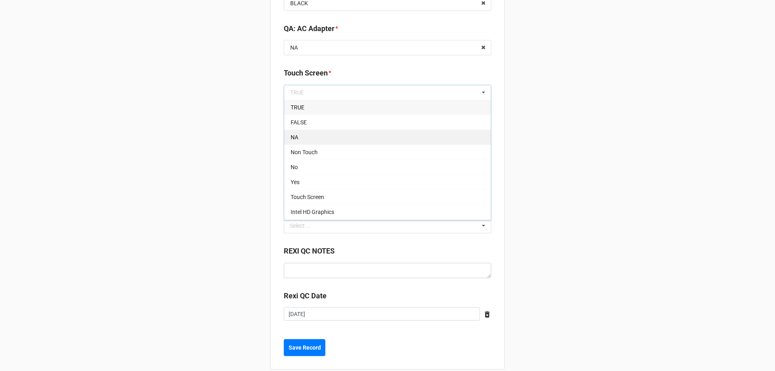
click at [376, 135] on div "NA" at bounding box center [387, 137] width 207 height 15
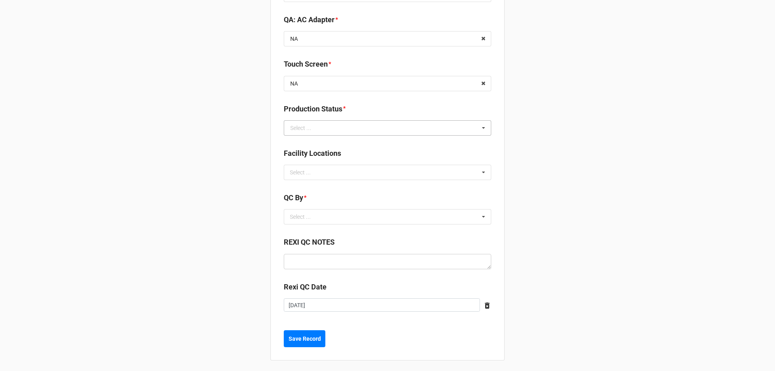
scroll to position [1101, 0]
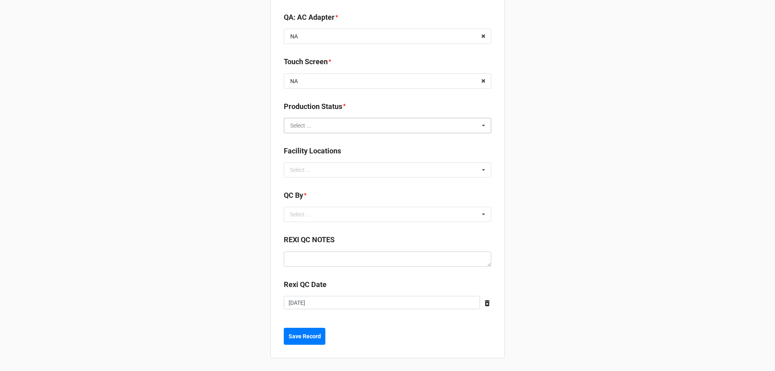
click at [455, 125] on input "text" at bounding box center [388, 125] width 207 height 15
click at [368, 142] on div "Cleaning" at bounding box center [387, 140] width 207 height 15
click at [477, 212] on icon at bounding box center [483, 214] width 12 height 15
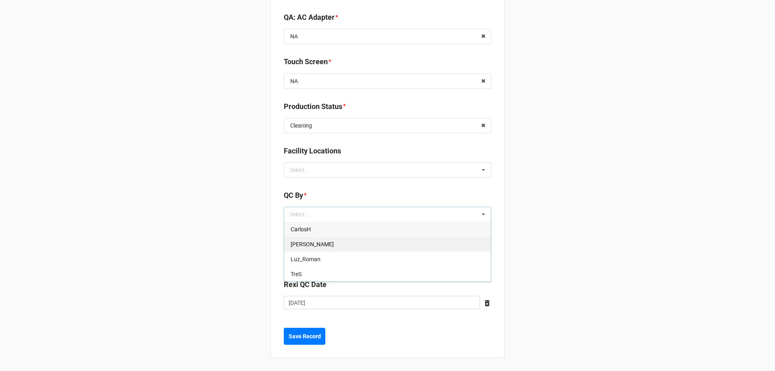
click at [348, 248] on div "[PERSON_NAME]" at bounding box center [387, 243] width 207 height 15
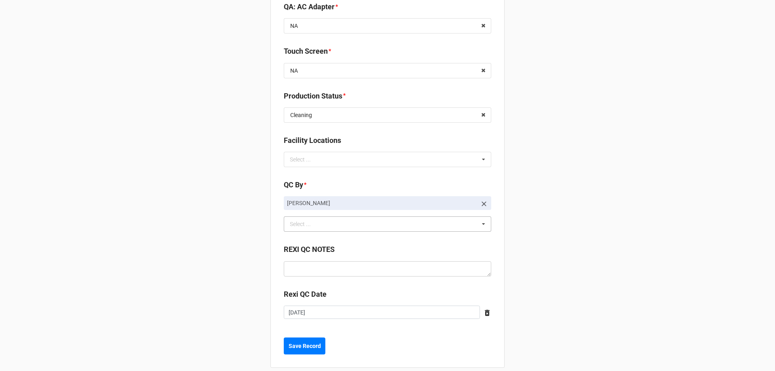
scroll to position [1121, 0]
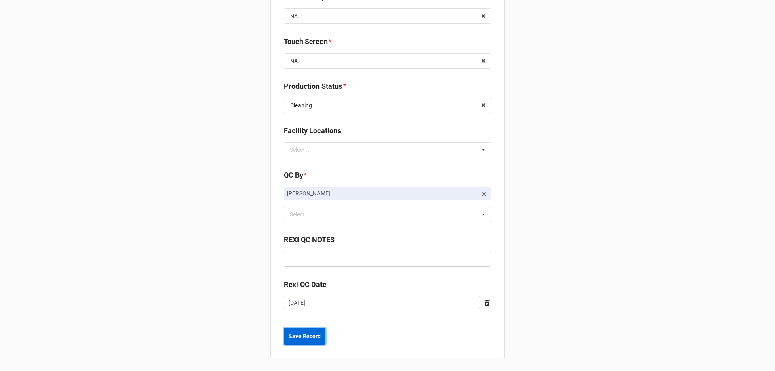
click at [311, 339] on b "Save Record" at bounding box center [305, 336] width 32 height 8
